Goal: Task Accomplishment & Management: Manage account settings

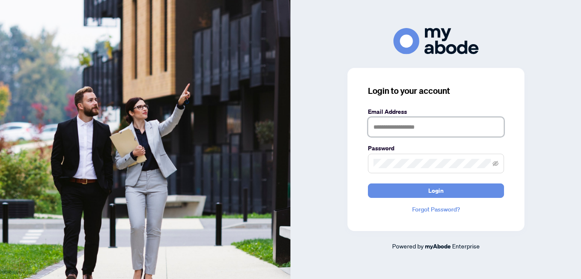
click at [388, 125] on input "text" at bounding box center [436, 127] width 136 height 20
type input "**********"
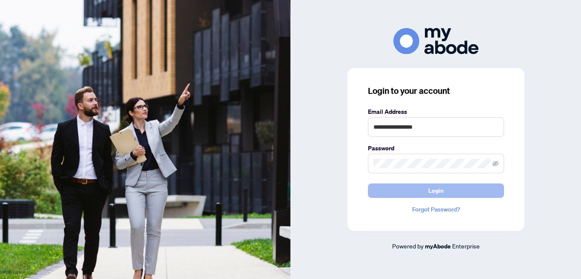
click at [436, 190] on span "Login" at bounding box center [435, 191] width 15 height 14
click at [428, 190] on span "Login" at bounding box center [435, 191] width 15 height 14
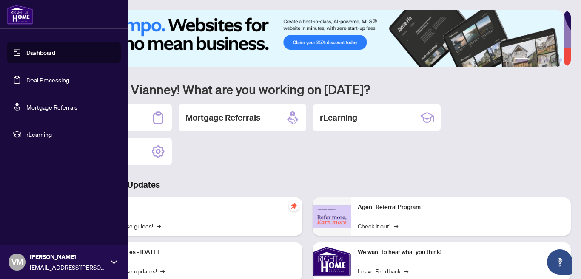
click at [26, 77] on link "Deal Processing" at bounding box center [47, 80] width 43 height 8
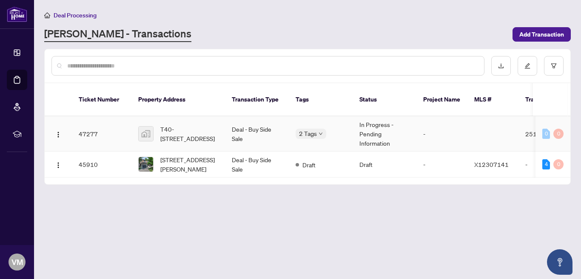
click at [91, 121] on td "47277" at bounding box center [102, 133] width 60 height 35
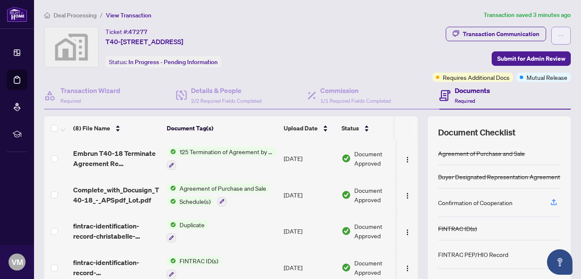
click at [558, 33] on icon "ellipsis" at bounding box center [561, 36] width 6 height 6
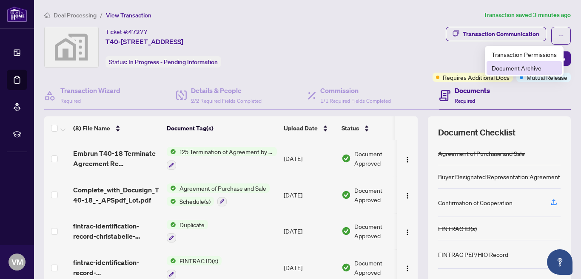
click at [510, 67] on span "Document Archive" at bounding box center [523, 67] width 65 height 9
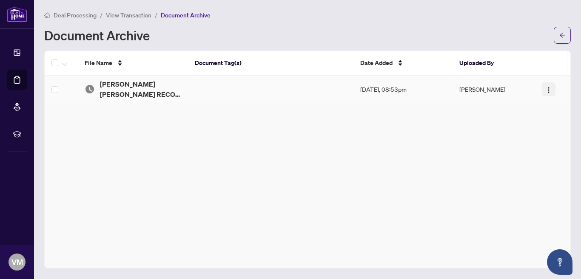
click at [547, 87] on img "button" at bounding box center [548, 90] width 7 height 7
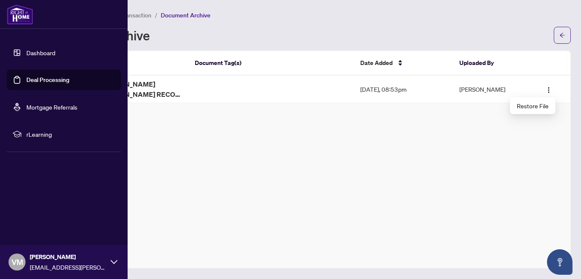
click at [34, 77] on link "Deal Processing" at bounding box center [47, 80] width 43 height 8
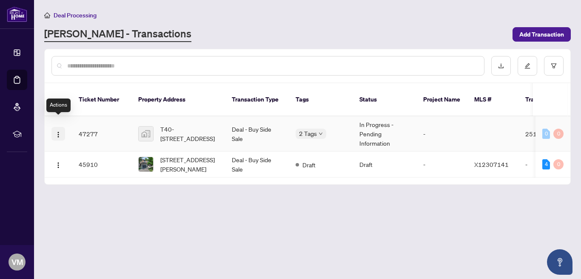
click at [60, 131] on img "button" at bounding box center [58, 134] width 7 height 7
click at [67, 195] on main "Deal Processing [PERSON_NAME] - Transactions Add Transaction Ticket Number Prop…" at bounding box center [307, 139] width 547 height 279
click at [57, 162] on img "button" at bounding box center [58, 165] width 7 height 7
click at [60, 131] on img "button" at bounding box center [58, 134] width 7 height 7
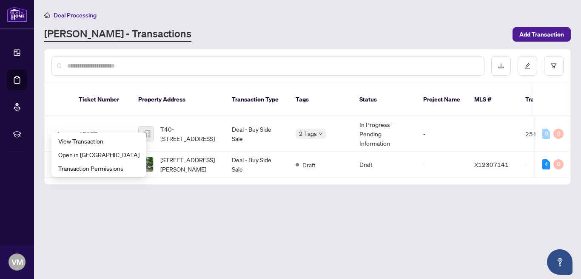
click at [76, 194] on main "Deal Processing [PERSON_NAME] - Transactions Add Transaction Ticket Number Prop…" at bounding box center [307, 139] width 547 height 279
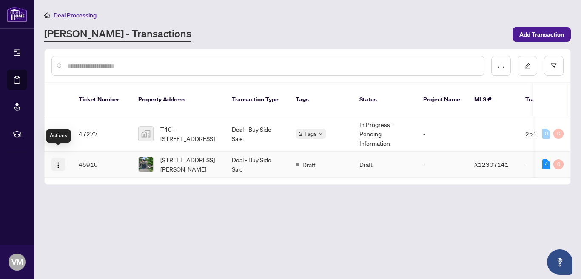
click at [56, 162] on img "button" at bounding box center [58, 165] width 7 height 7
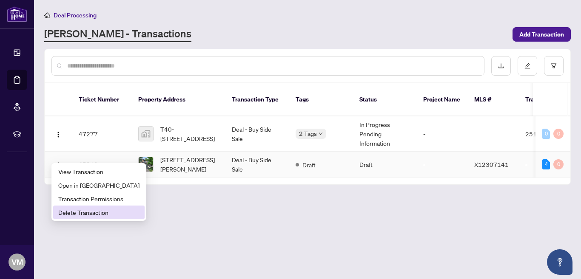
click at [70, 211] on span "Delete Transaction" at bounding box center [98, 212] width 81 height 9
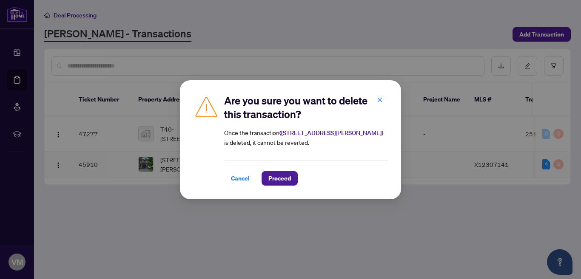
drag, startPoint x: 142, startPoint y: 194, endPoint x: 150, endPoint y: 191, distance: 7.7
click at [142, 194] on div "Are you sure you want to delete this transaction? Once the transaction ( [STREE…" at bounding box center [290, 139] width 581 height 279
click at [241, 178] on span "Cancel" at bounding box center [240, 179] width 19 height 14
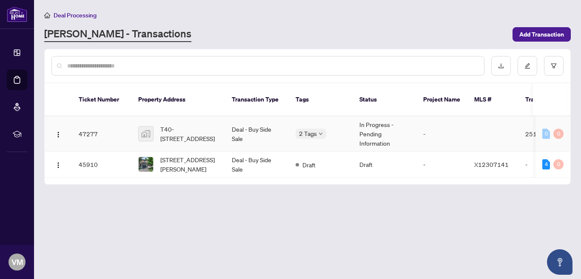
click at [89, 122] on td "47277" at bounding box center [102, 133] width 60 height 35
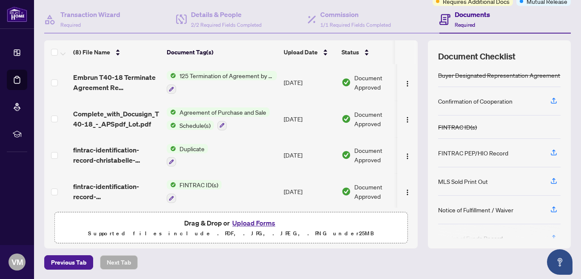
scroll to position [77, 0]
click at [243, 220] on button "Upload Forms" at bounding box center [254, 222] width 48 height 11
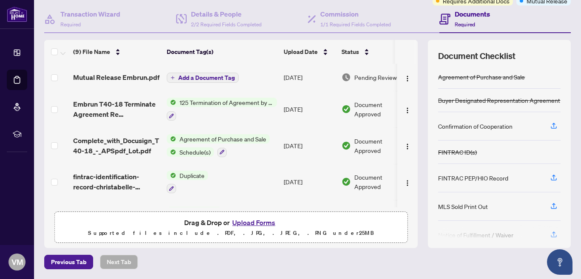
click at [180, 75] on span "Add a Document Tag" at bounding box center [206, 78] width 57 height 6
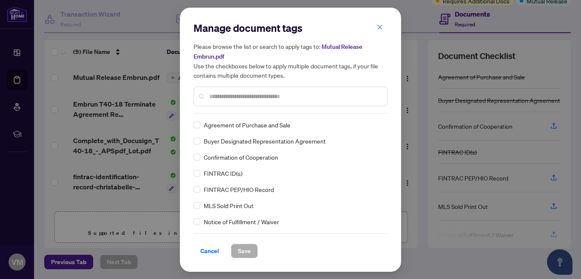
scroll to position [0, 0]
click at [223, 98] on input "text" at bounding box center [294, 96] width 171 height 9
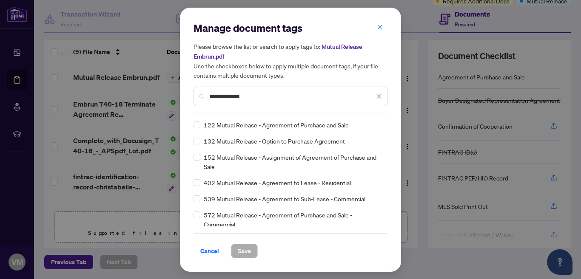
type input "**********"
click at [245, 247] on span "Save" at bounding box center [244, 251] width 13 height 14
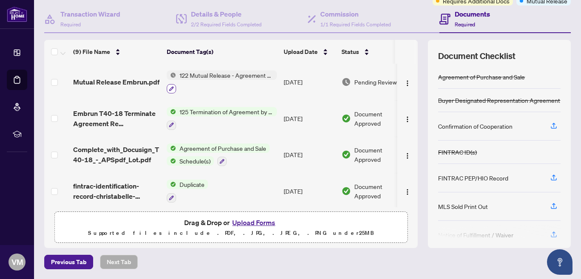
click at [172, 85] on button "button" at bounding box center [171, 88] width 9 height 9
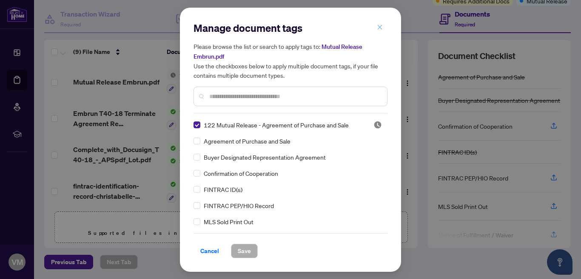
click at [379, 26] on icon "close" at bounding box center [380, 27] width 6 height 6
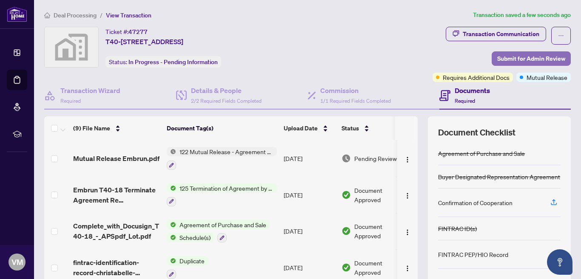
click at [505, 57] on span "Submit for Admin Review" at bounding box center [531, 59] width 68 height 14
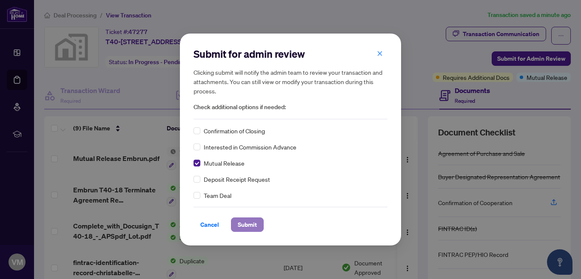
click at [247, 224] on span "Submit" at bounding box center [247, 225] width 19 height 14
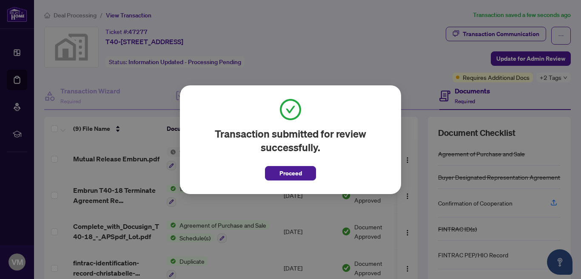
click at [290, 171] on span "Proceed" at bounding box center [290, 174] width 23 height 14
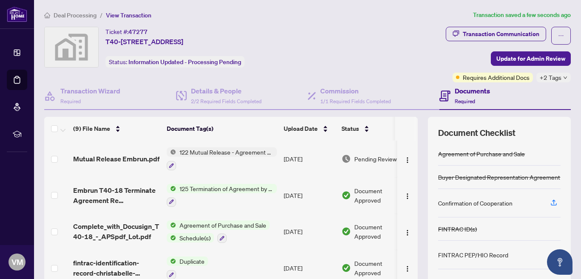
click at [563, 76] on icon "down" at bounding box center [565, 78] width 4 height 4
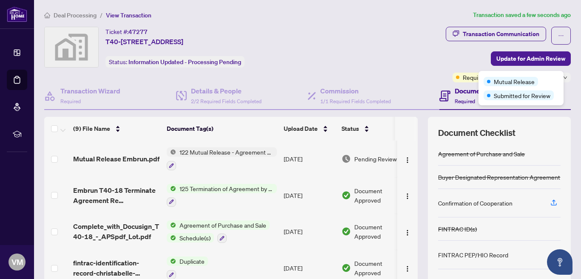
click at [557, 76] on div "Mutual Release" at bounding box center [520, 81] width 75 height 10
click at [391, 69] on div "Transaction Communication Update for Admin Review Requires Additional Docs +2 T…" at bounding box center [459, 55] width 224 height 56
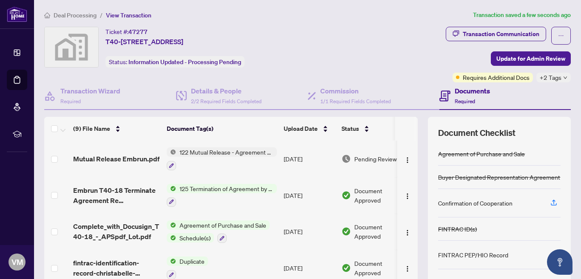
click at [220, 149] on span "122 Mutual Release - Agreement of Purchase and Sale" at bounding box center [226, 151] width 101 height 9
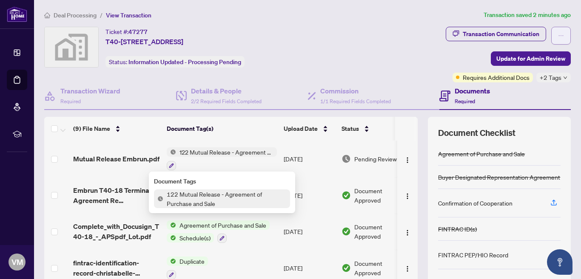
click at [558, 33] on icon "ellipsis" at bounding box center [561, 36] width 6 height 6
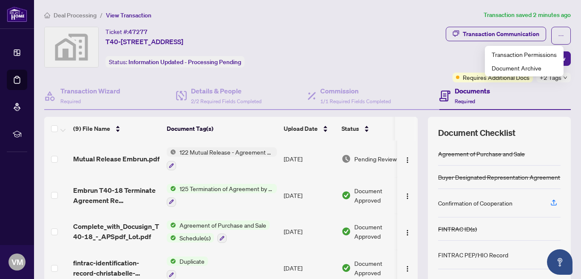
click at [322, 50] on div "Ticket #: 47277 T40-18-[STREET_ADDRESS] Status: Information Updated - Processin…" at bounding box center [193, 47] width 299 height 41
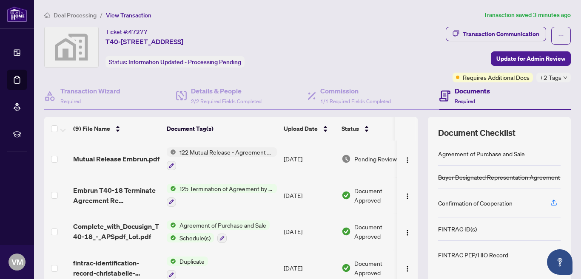
click at [200, 149] on span "122 Mutual Release - Agreement of Purchase and Sale" at bounding box center [226, 151] width 101 height 9
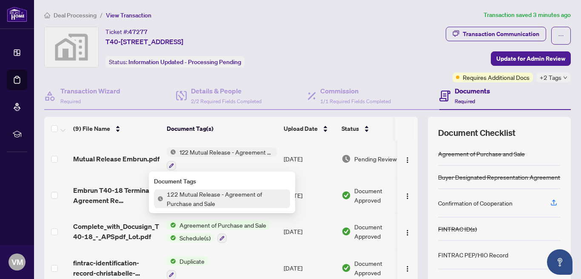
click at [190, 196] on span "122 Mutual Release - Agreement of Purchase and Sale" at bounding box center [226, 199] width 127 height 19
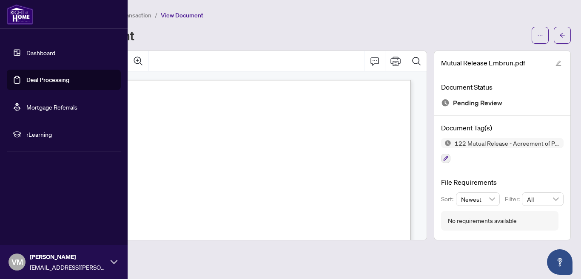
click at [32, 78] on link "Deal Processing" at bounding box center [47, 80] width 43 height 8
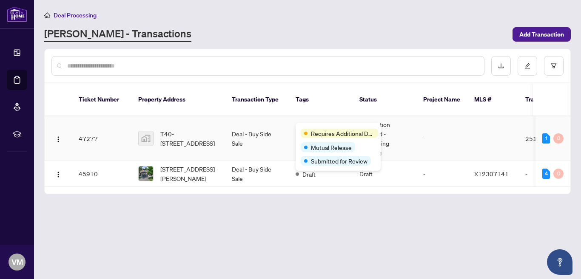
click at [320, 127] on div "Requires Additional Docs Mutual Release Submitted for Review" at bounding box center [337, 147] width 85 height 48
click at [319, 127] on div "Requires Additional Docs Mutual Release Submitted for Review" at bounding box center [337, 147] width 85 height 48
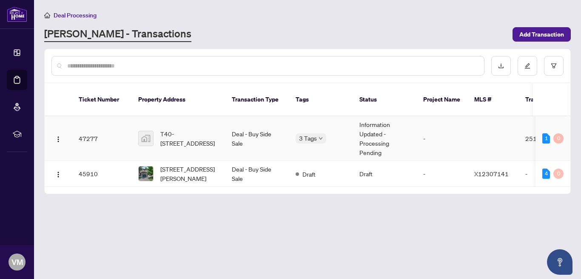
click at [86, 128] on td "47277" at bounding box center [102, 138] width 60 height 45
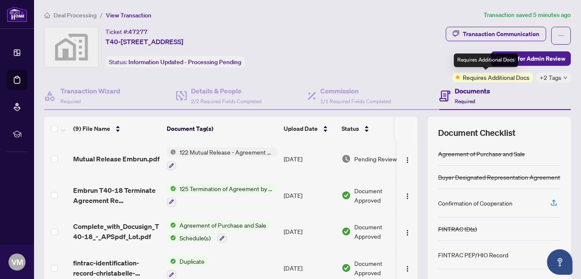
click at [468, 79] on span "Requires Additional Docs" at bounding box center [495, 77] width 67 height 9
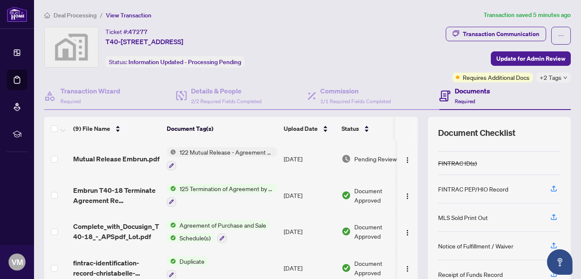
scroll to position [66, 0]
click at [511, 31] on div "Transaction Communication" at bounding box center [500, 34] width 77 height 14
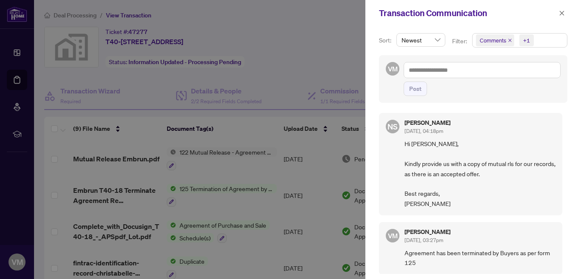
scroll to position [1, 0]
click at [418, 71] on textarea at bounding box center [481, 70] width 157 height 16
